Goal: Information Seeking & Learning: Find specific fact

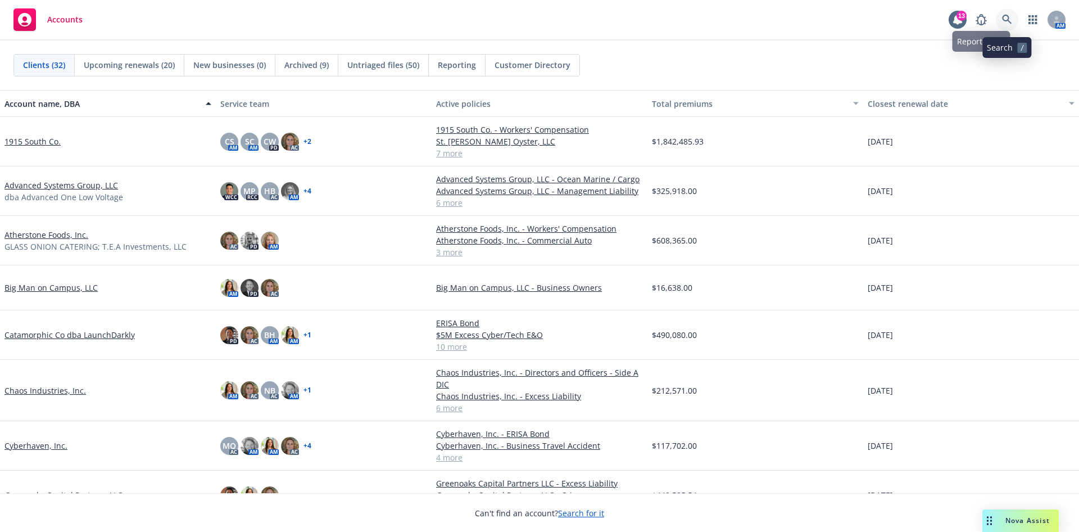
click at [1005, 20] on icon at bounding box center [1007, 20] width 10 height 10
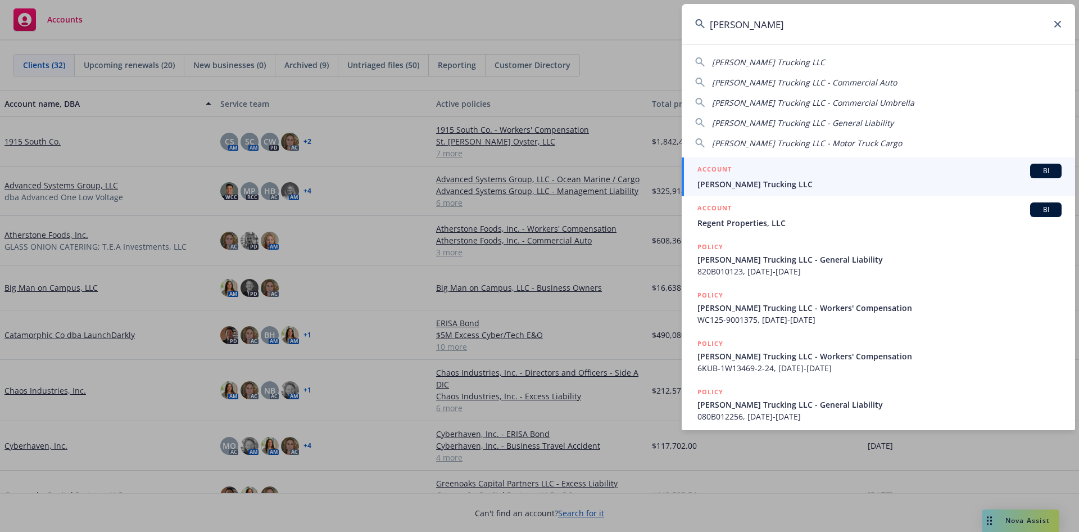
type input "[PERSON_NAME]"
click at [756, 186] on span "[PERSON_NAME] Trucking LLC" at bounding box center [880, 184] width 364 height 12
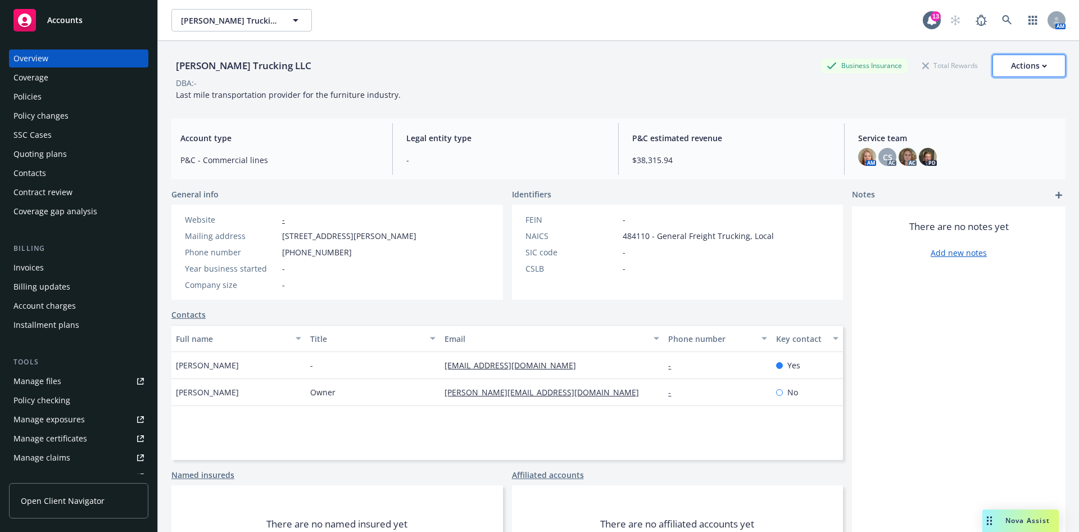
click at [1026, 60] on div "Actions" at bounding box center [1029, 65] width 36 height 21
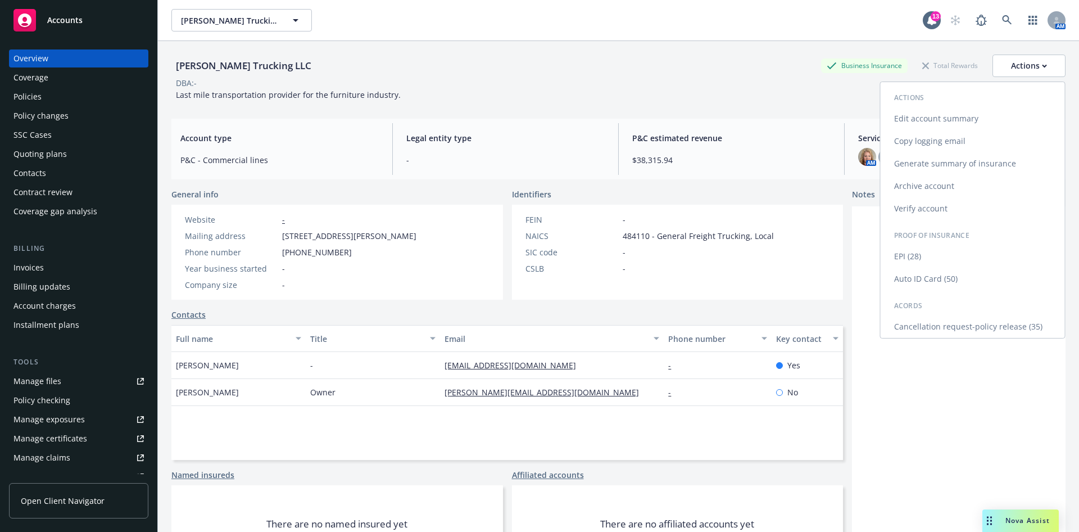
click at [972, 327] on link "Cancellation request-policy release (35)" at bounding box center [973, 326] width 184 height 22
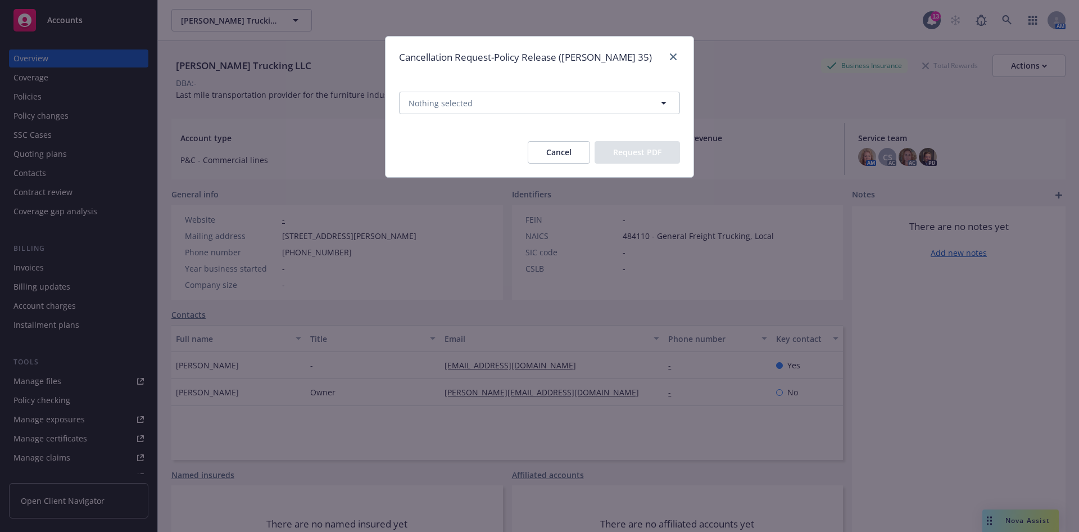
click at [571, 162] on button "Cancel" at bounding box center [559, 152] width 62 height 22
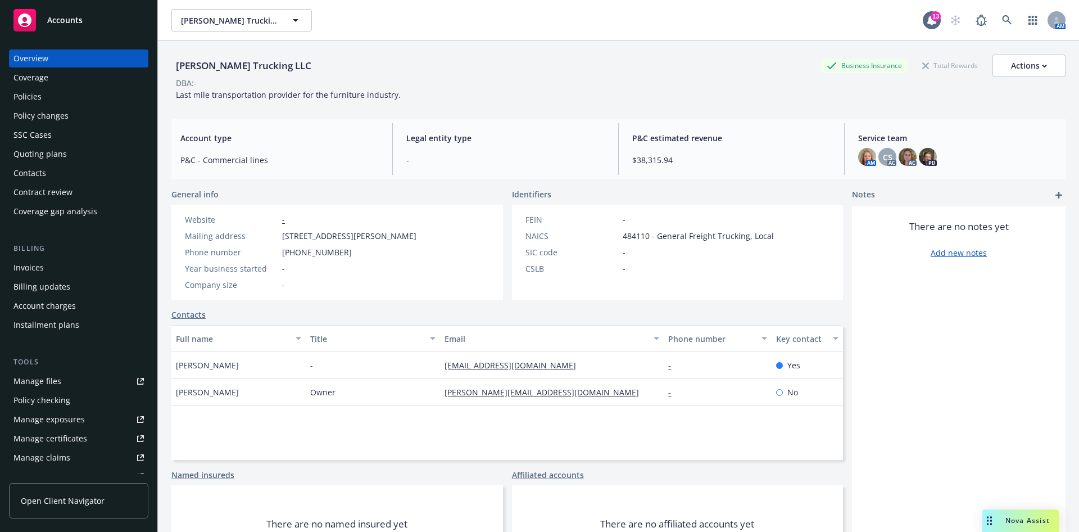
click at [61, 93] on div "Policies" at bounding box center [78, 97] width 130 height 18
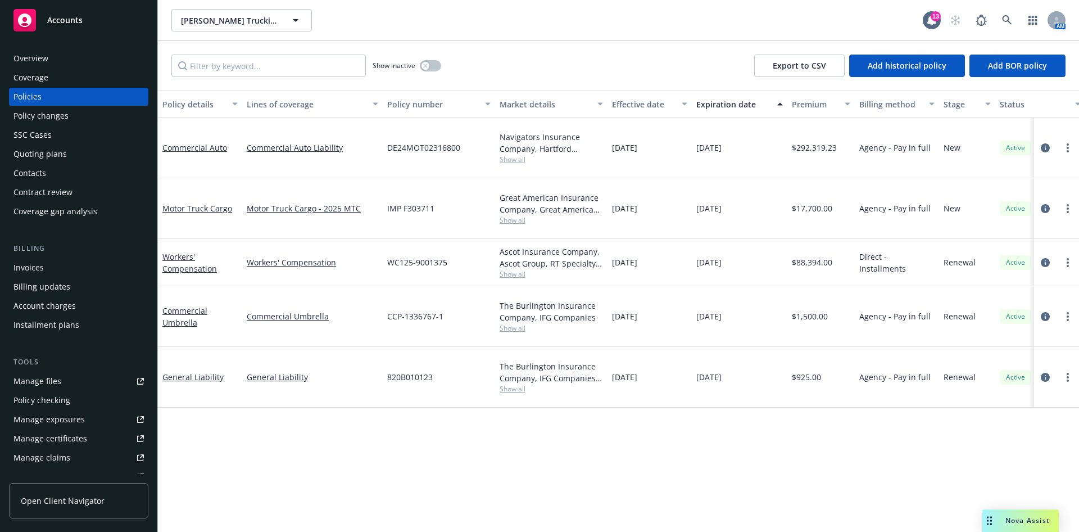
click at [509, 384] on span "Show all" at bounding box center [551, 389] width 103 height 10
click at [689, 426] on div "Policy details Lines of coverage Policy number Market details Effective date Ex…" at bounding box center [618, 312] width 921 height 442
drag, startPoint x: 441, startPoint y: 336, endPoint x: 385, endPoint y: 337, distance: 56.2
click at [385, 347] on div "820B010123" at bounding box center [439, 377] width 112 height 61
copy span "820B010123"
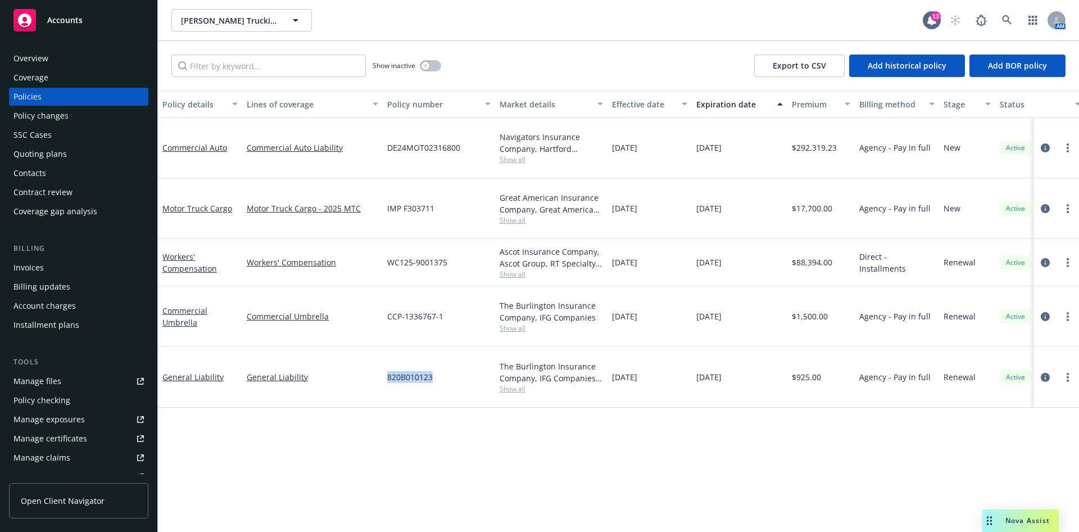
click at [51, 57] on div "Overview" at bounding box center [78, 58] width 130 height 18
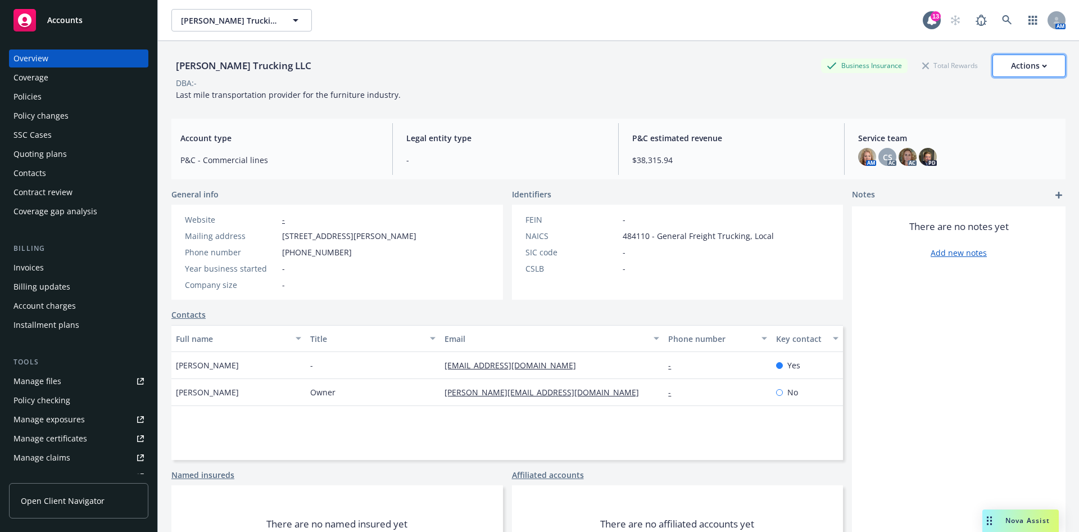
click at [1040, 60] on button "Actions" at bounding box center [1029, 66] width 73 height 22
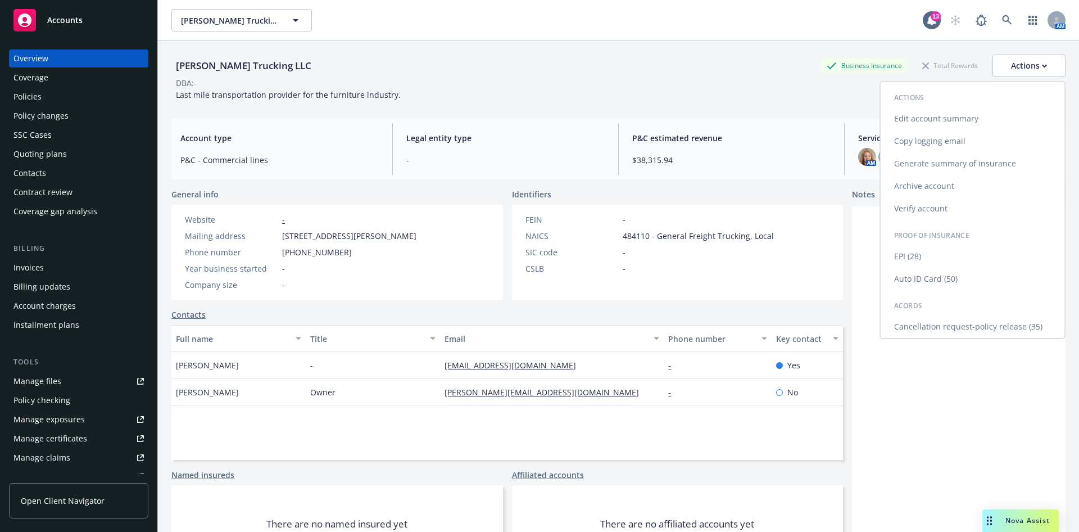
click at [987, 327] on link "Cancellation request-policy release (35)" at bounding box center [973, 326] width 184 height 22
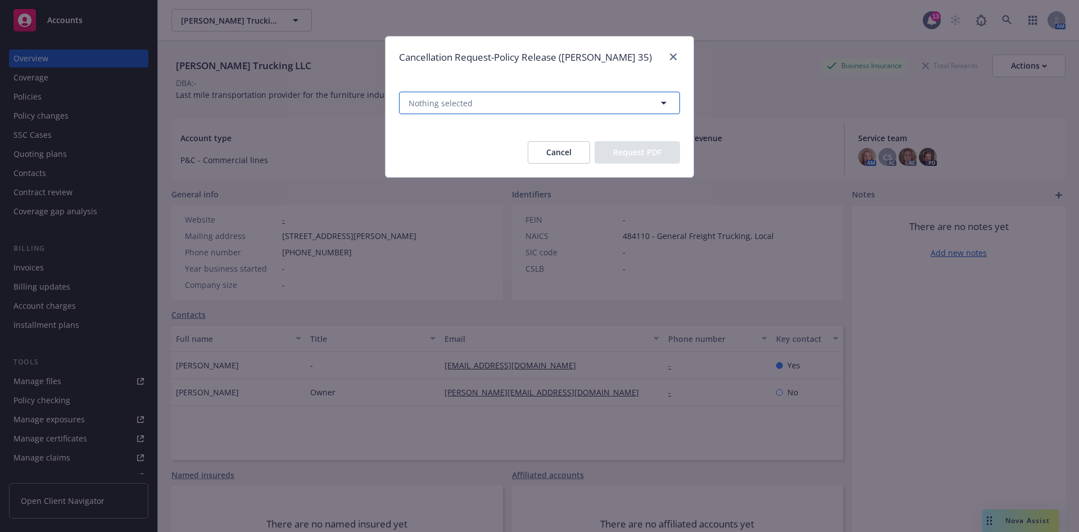
click at [495, 104] on button "Nothing selected" at bounding box center [539, 103] width 281 height 22
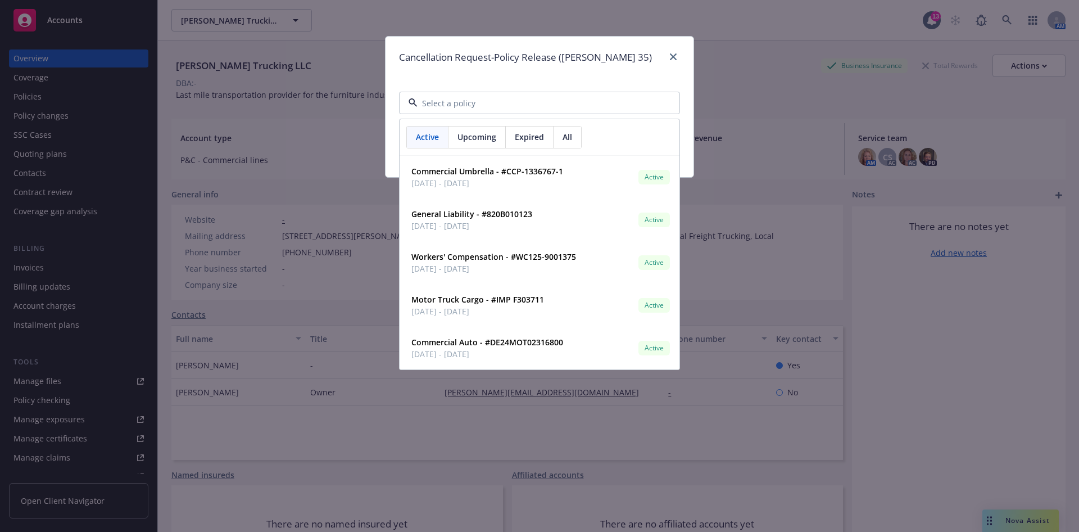
paste input "820B010123"
type input "820B010123"
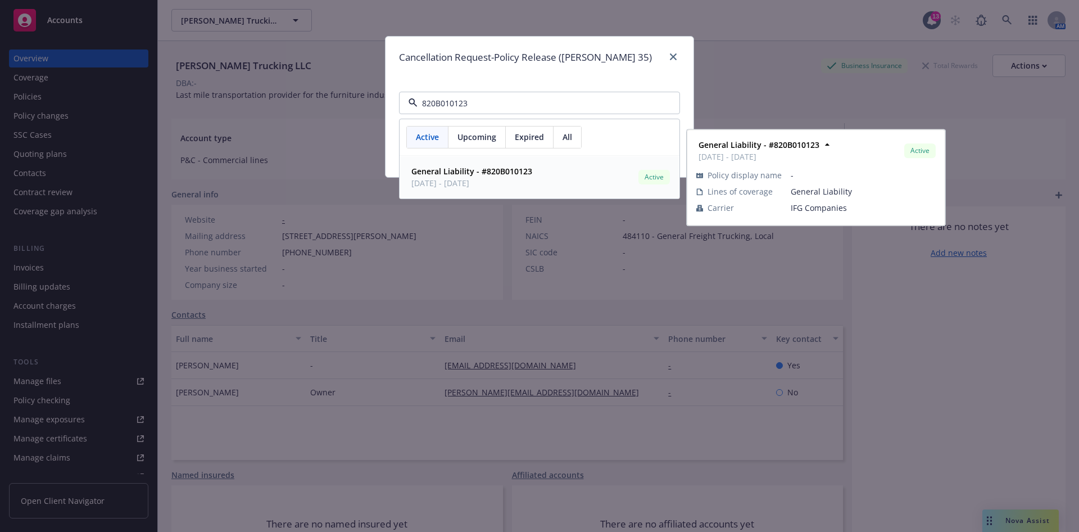
click at [531, 180] on span "[DATE] - [DATE]" at bounding box center [472, 183] width 121 height 12
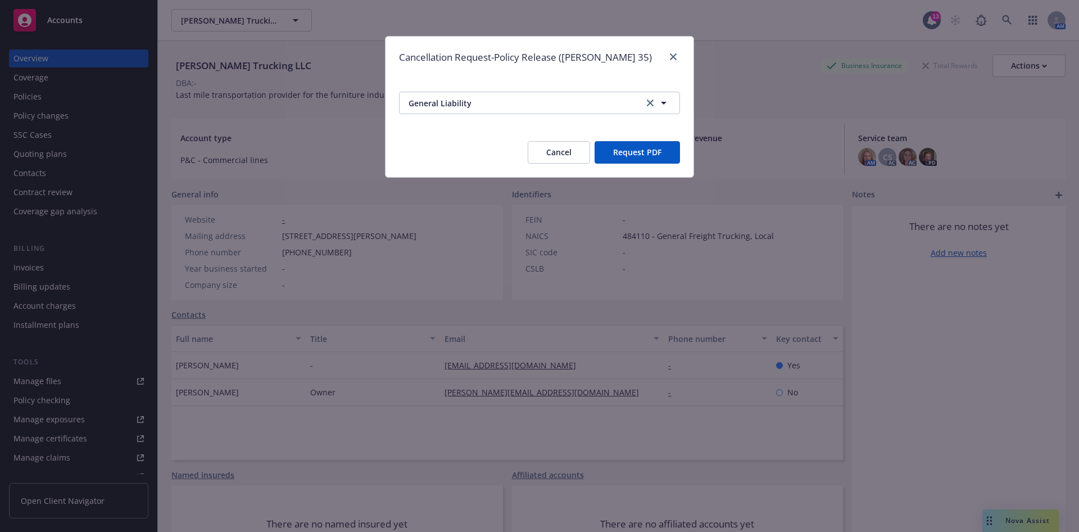
click at [649, 159] on button "Request PDF" at bounding box center [637, 152] width 85 height 22
click at [558, 155] on button "Cancel" at bounding box center [559, 152] width 62 height 22
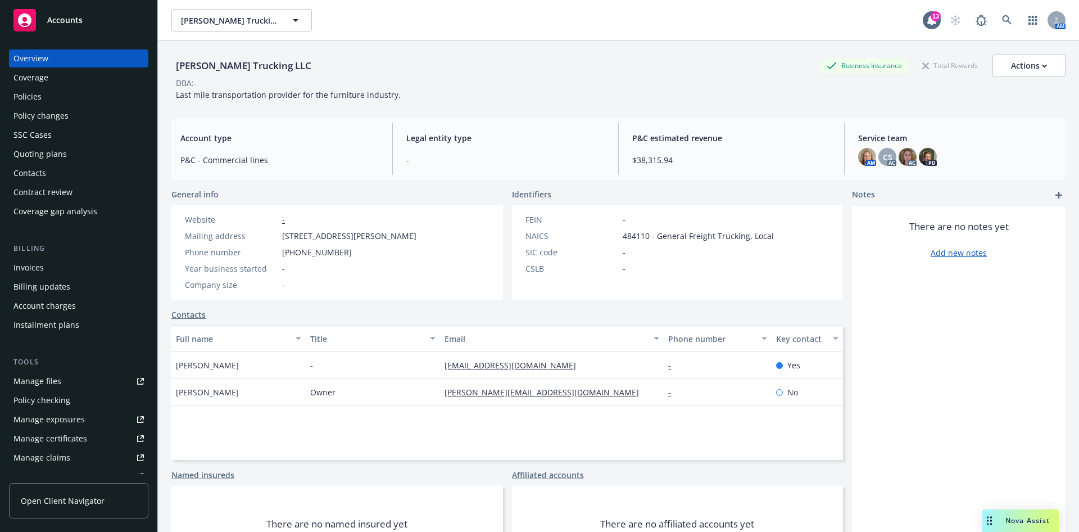
click at [21, 88] on div "Policies" at bounding box center [27, 97] width 28 height 18
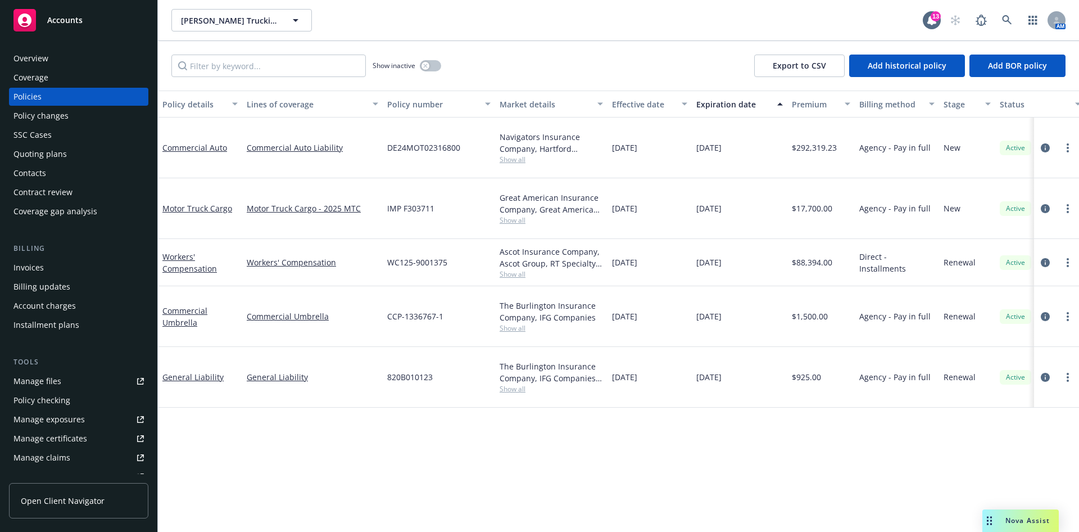
click at [51, 53] on div "Overview" at bounding box center [78, 58] width 130 height 18
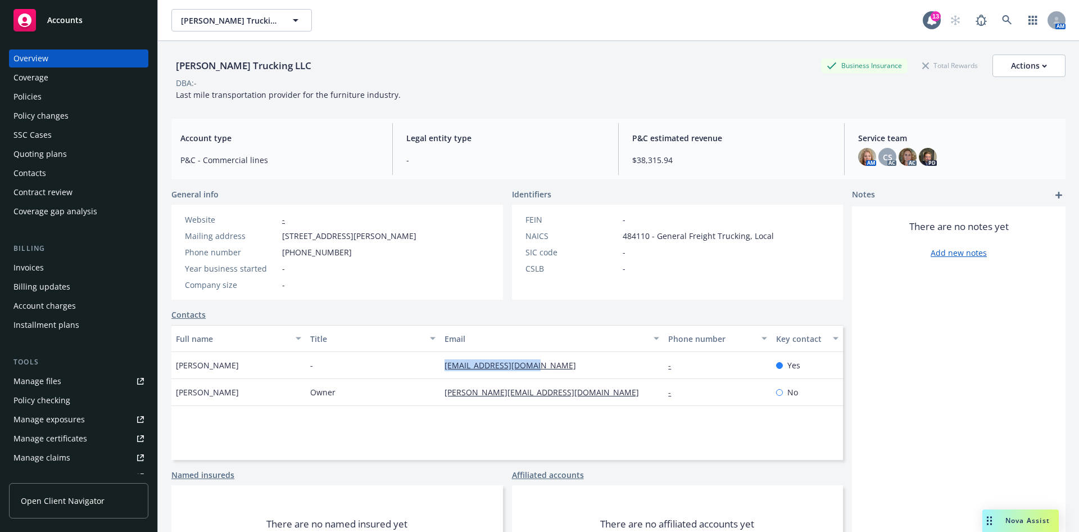
drag, startPoint x: 545, startPoint y: 369, endPoint x: 436, endPoint y: 377, distance: 109.9
click at [440, 377] on div "[EMAIL_ADDRESS][DOMAIN_NAME]" at bounding box center [552, 365] width 224 height 27
copy link "[EMAIL_ADDRESS][DOMAIN_NAME]"
click at [46, 101] on div "Policies" at bounding box center [78, 97] width 130 height 18
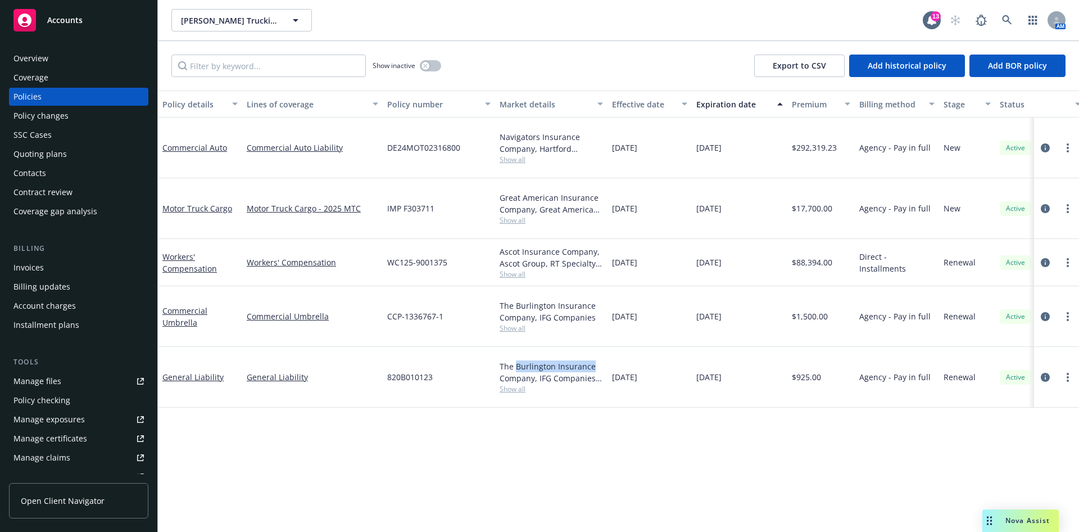
drag, startPoint x: 595, startPoint y: 324, endPoint x: 517, endPoint y: 326, distance: 78.2
click at [517, 360] on div "The Burlington Insurance Company, IFG Companies, RT Specialty Insurance Service…" at bounding box center [551, 372] width 103 height 24
copy div "Burlington Insurance"
click at [49, 153] on div "Quoting plans" at bounding box center [39, 154] width 53 height 18
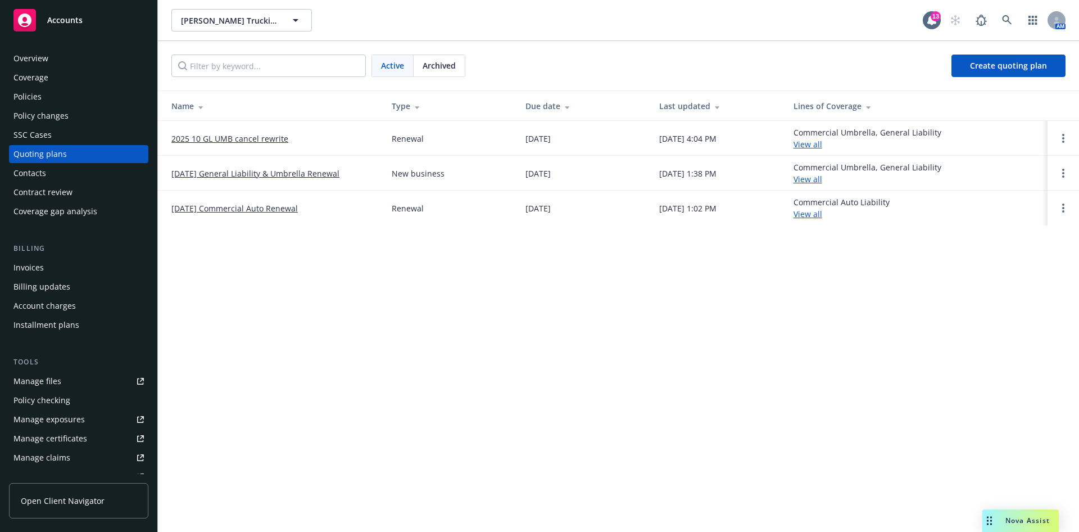
click at [271, 142] on link "2025 10 GL UMB cancel rewrite" at bounding box center [229, 139] width 117 height 12
